Goal: Browse casually

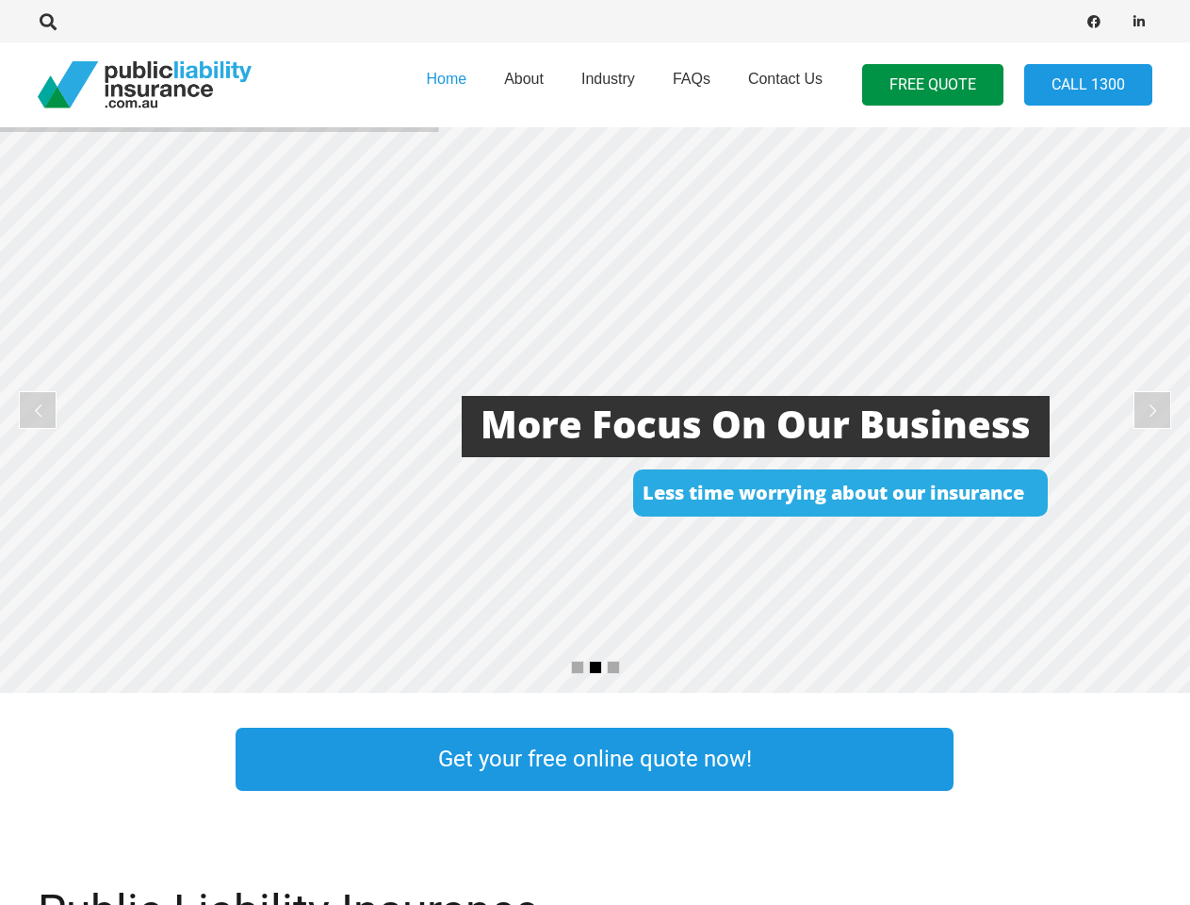
click at [595, 452] on rs-layer at bounding box center [595, 410] width 1190 height 566
click at [48, 22] on icon "Search" at bounding box center [48, 21] width 17 height 17
click at [80, 22] on div at bounding box center [301, 21] width 526 height 59
click at [595, 410] on rs-layer at bounding box center [595, 410] width 1190 height 566
click at [38, 410] on rs-arrow at bounding box center [38, 410] width 38 height 38
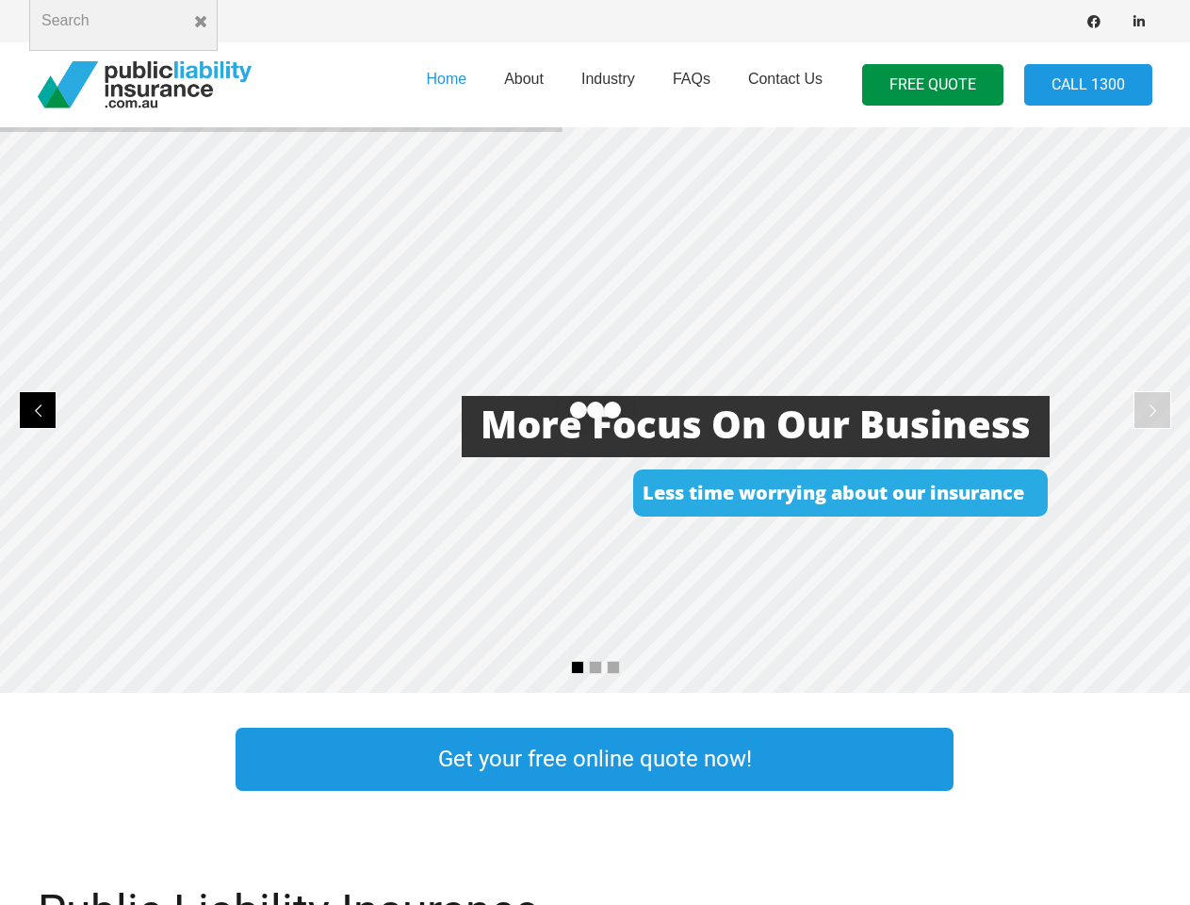
click at [1153, 410] on rs-arrow at bounding box center [1153, 410] width 38 height 38
click at [578, 667] on rs-bullet at bounding box center [577, 667] width 13 height 13
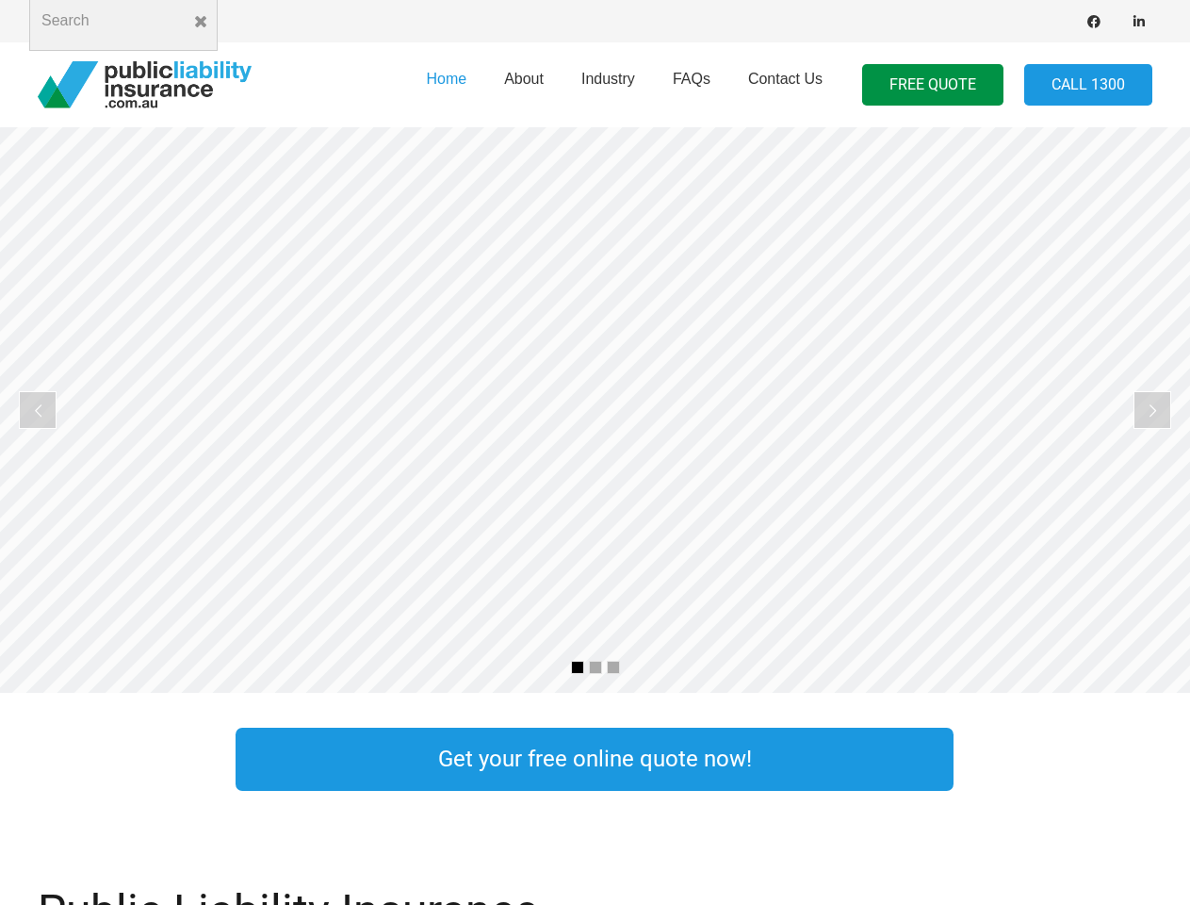
click at [596, 667] on rs-bullet at bounding box center [595, 667] width 13 height 13
click at [614, 667] on rs-bullet at bounding box center [613, 667] width 13 height 13
click at [595, 410] on rs-slide "Public Liability Insurance Tailored to your occupation" at bounding box center [595, 410] width 1190 height 566
